Goal: Information Seeking & Learning: Learn about a topic

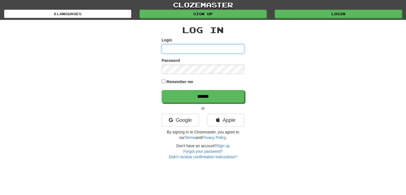
type input "**********"
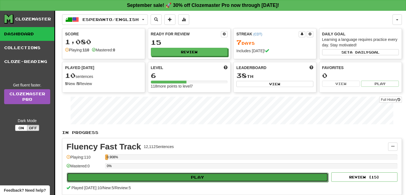
click at [201, 175] on button "Play" at bounding box center [198, 176] width 262 height 9
select select "**"
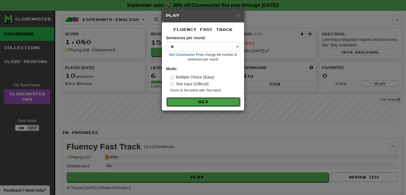
click at [202, 102] on button "Go" at bounding box center [203, 101] width 74 height 9
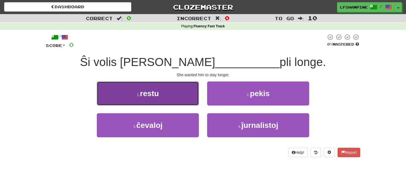
click at [148, 95] on span "restu" at bounding box center [149, 93] width 19 height 9
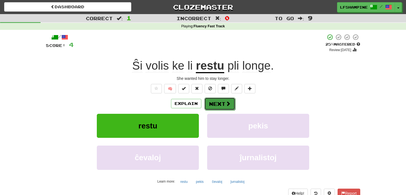
click at [215, 105] on button "Next" at bounding box center [219, 103] width 31 height 13
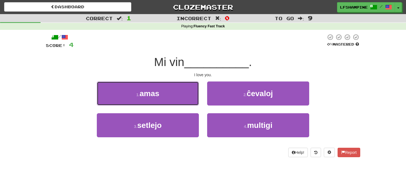
click at [157, 95] on span "amas" at bounding box center [150, 93] width 20 height 9
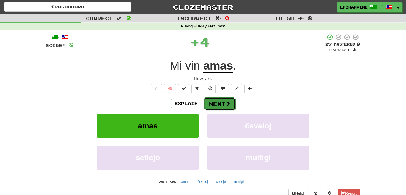
click at [216, 105] on button "Next" at bounding box center [219, 103] width 31 height 13
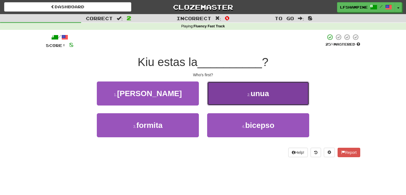
click at [263, 94] on span "unua" at bounding box center [259, 93] width 18 height 9
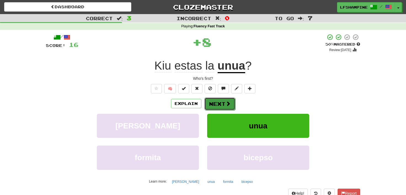
click at [214, 103] on button "Next" at bounding box center [219, 103] width 31 height 13
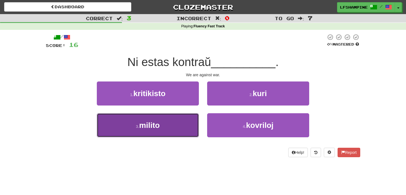
click at [149, 127] on span "milito" at bounding box center [149, 125] width 21 height 9
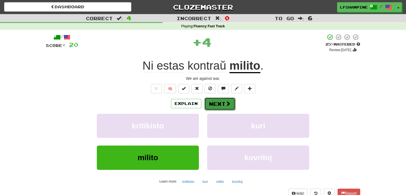
click at [217, 103] on button "Next" at bounding box center [219, 103] width 31 height 13
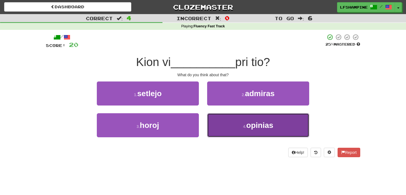
click at [248, 126] on span "opinias" at bounding box center [259, 125] width 27 height 9
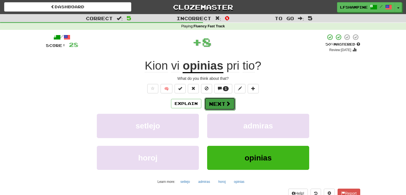
click at [217, 104] on button "Next" at bounding box center [219, 103] width 31 height 13
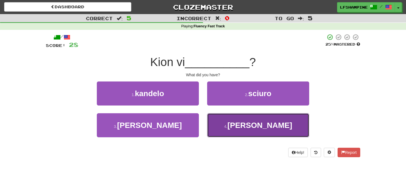
click at [255, 127] on span "havis" at bounding box center [259, 125] width 65 height 9
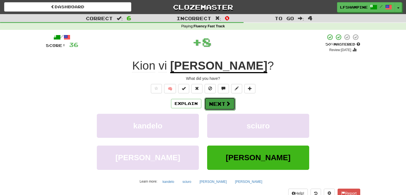
click at [216, 102] on button "Next" at bounding box center [219, 103] width 31 height 13
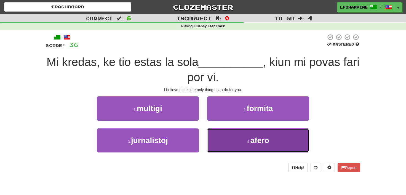
click at [262, 142] on span "afero" at bounding box center [259, 140] width 19 height 9
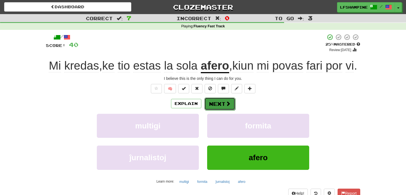
click at [220, 110] on button "Next" at bounding box center [219, 103] width 31 height 13
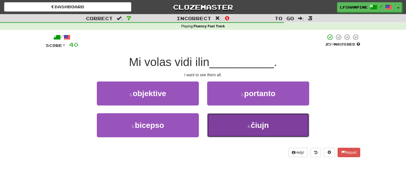
click at [265, 123] on span "ĉiujn" at bounding box center [260, 125] width 18 height 9
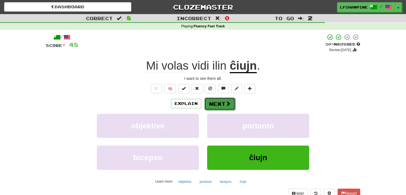
click at [217, 102] on button "Next" at bounding box center [219, 103] width 31 height 13
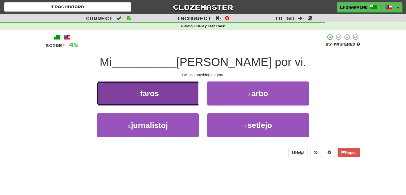
click at [157, 93] on span "faros" at bounding box center [149, 93] width 19 height 9
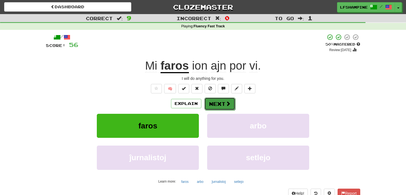
click at [219, 102] on button "Next" at bounding box center [219, 103] width 31 height 13
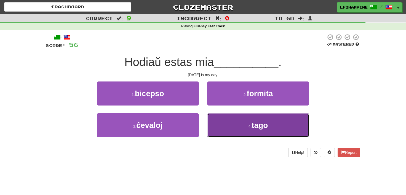
click at [252, 128] on small "4 ." at bounding box center [250, 126] width 3 height 4
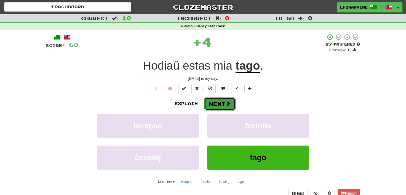
click at [219, 100] on button "Next" at bounding box center [219, 103] width 31 height 13
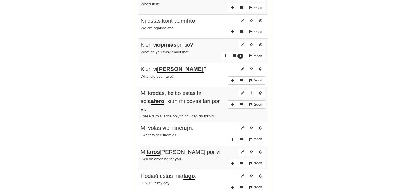
scroll to position [426, 0]
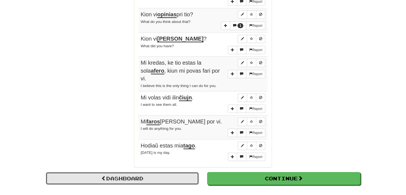
click at [122, 172] on link "Dashboard" at bounding box center [122, 178] width 153 height 13
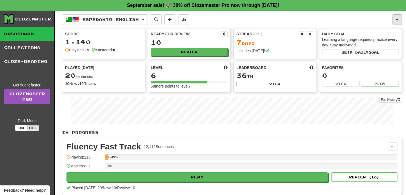
click at [397, 17] on button "button" at bounding box center [397, 19] width 9 height 10
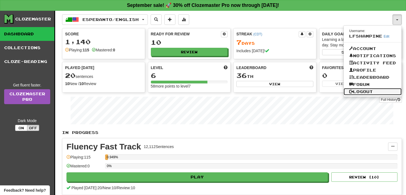
click at [365, 90] on link "Logout" at bounding box center [373, 91] width 58 height 7
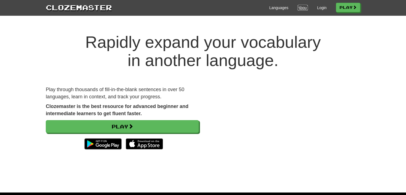
click at [300, 7] on link "About" at bounding box center [303, 8] width 10 height 6
